Goal: Find specific page/section: Find specific page/section

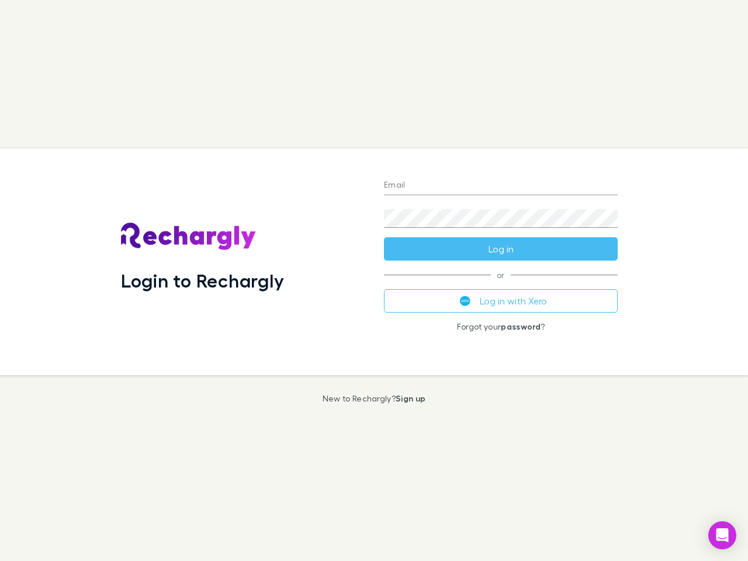
click at [374, 281] on div "Login to Rechargly" at bounding box center [243, 261] width 263 height 227
click at [501, 186] on input "Email" at bounding box center [501, 186] width 234 height 19
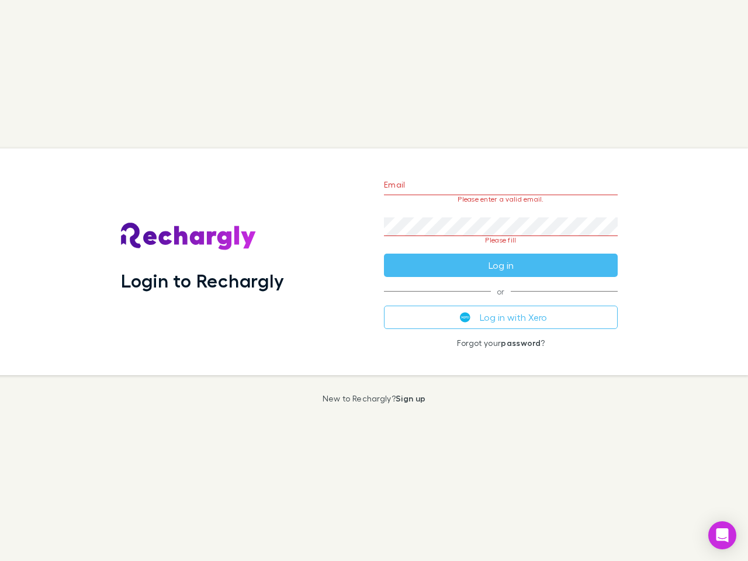
click at [501, 249] on form "Email Please enter a valid email. Password Please fill Log in" at bounding box center [501, 222] width 234 height 110
click at [501, 301] on div "Email Please enter a valid email. Password Please fill Log in or Log in with Xe…" at bounding box center [501, 261] width 253 height 227
click at [723, 536] on icon "Open Intercom Messenger" at bounding box center [723, 535] width 12 height 14
